Goal: Find contact information: Find contact information

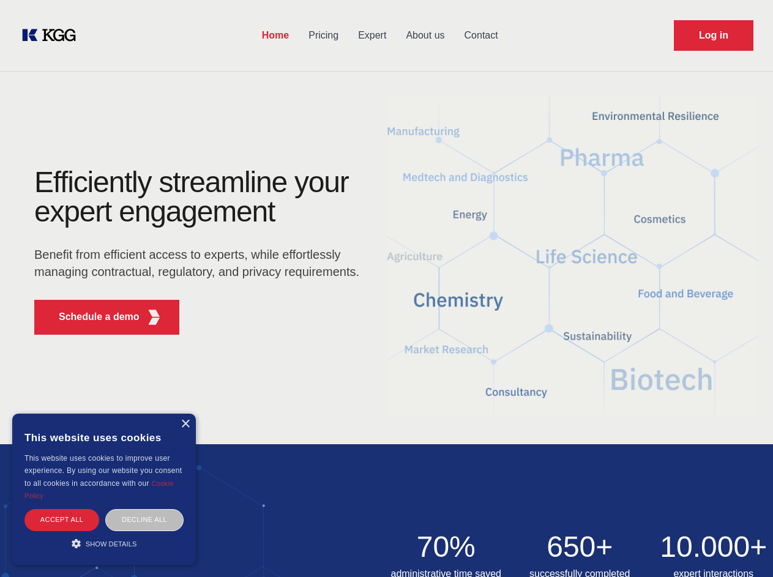
click at [386, 288] on div "Efficiently streamline your expert engagement Benefit from efficient access to …" at bounding box center [201, 256] width 372 height 177
click at [92, 317] on p "Schedule a demo" at bounding box center [99, 317] width 81 height 15
click at [185, 424] on div "× This website uses cookies This website uses cookies to improve user experienc…" at bounding box center [104, 489] width 184 height 151
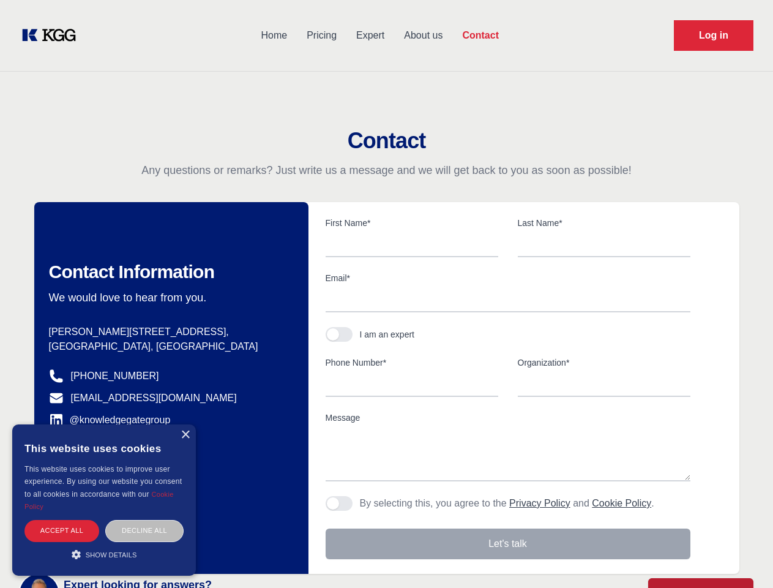
click at [62, 520] on div "Accept all" at bounding box center [61, 530] width 75 height 21
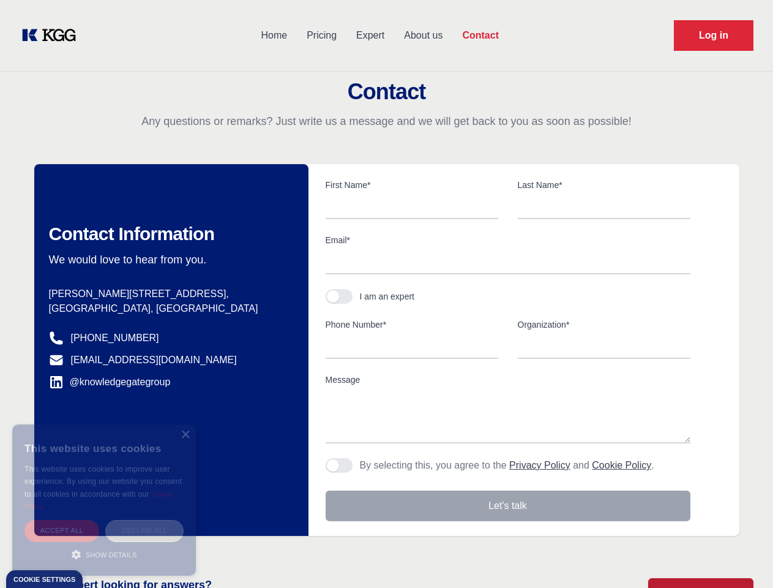
click at [145, 520] on div "Decline all" at bounding box center [144, 530] width 78 height 21
click at [104, 544] on main "Contact Any questions or remarks? Just write us a message and we will get back …" at bounding box center [386, 318] width 773 height 637
